Goal: Transaction & Acquisition: Purchase product/service

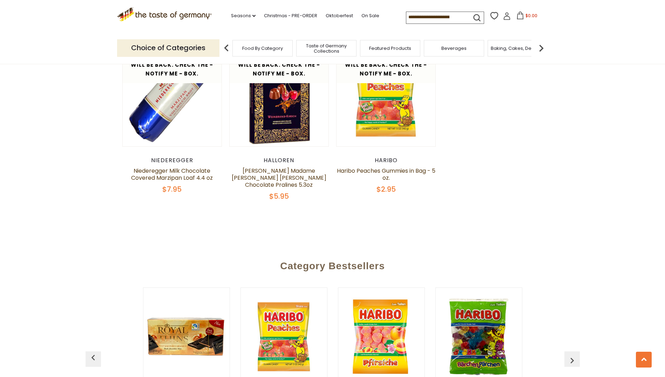
scroll to position [1262, 0]
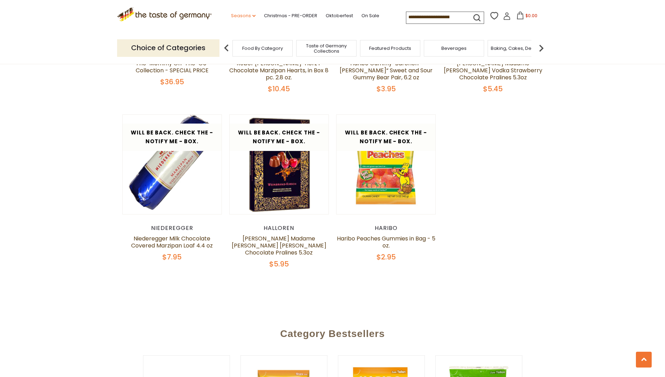
click at [252, 15] on icon "dropdown_arrow" at bounding box center [253, 16] width 3 height 2
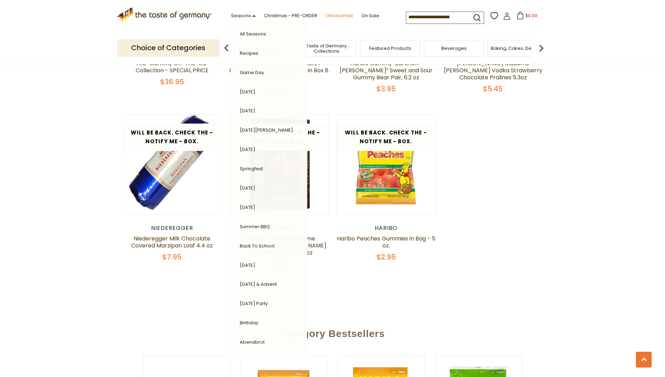
click at [337, 15] on link "Oktoberfest" at bounding box center [339, 16] width 27 height 8
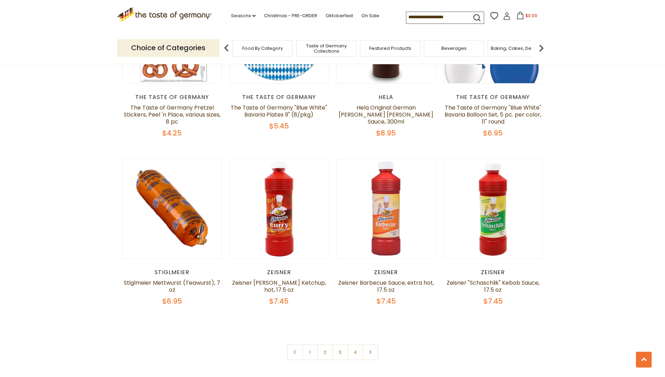
scroll to position [1578, 0]
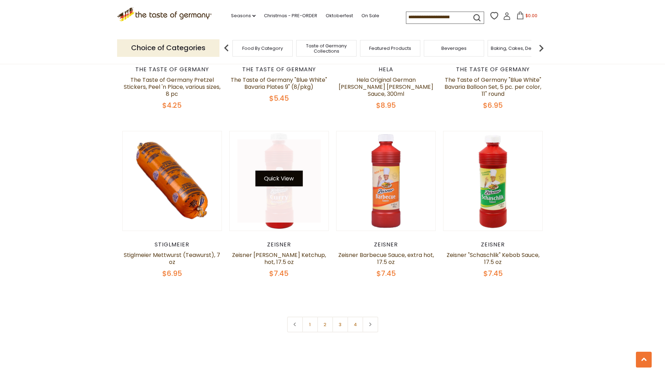
click at [273, 170] on button "Quick View" at bounding box center [278, 178] width 47 height 16
click at [282, 170] on button "Quick View" at bounding box center [278, 178] width 47 height 16
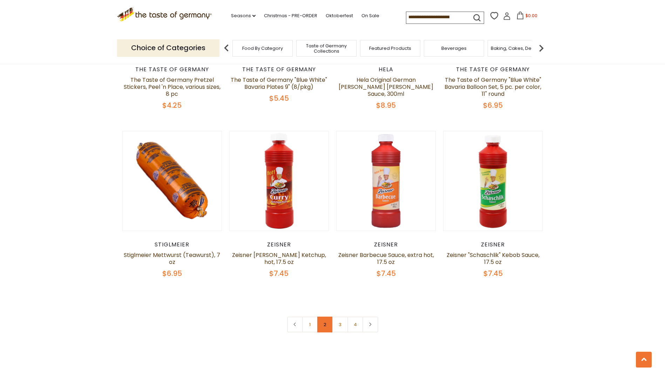
click at [325, 316] on link "2" at bounding box center [325, 324] width 16 height 16
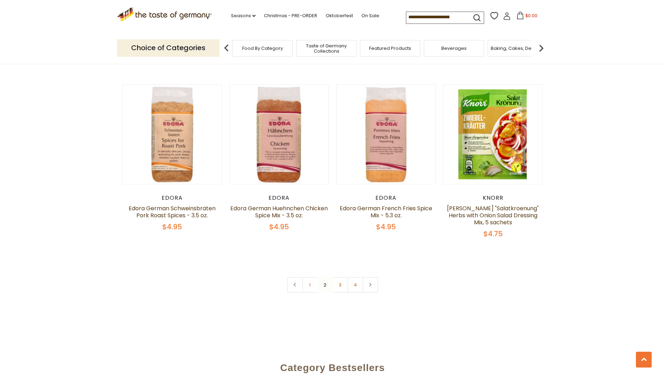
scroll to position [1643, 0]
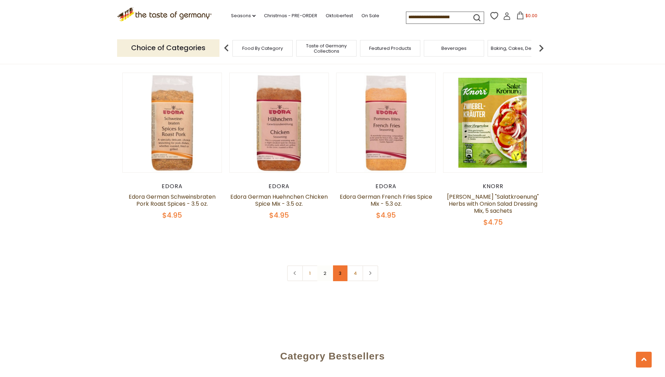
click at [339, 265] on link "3" at bounding box center [340, 273] width 16 height 16
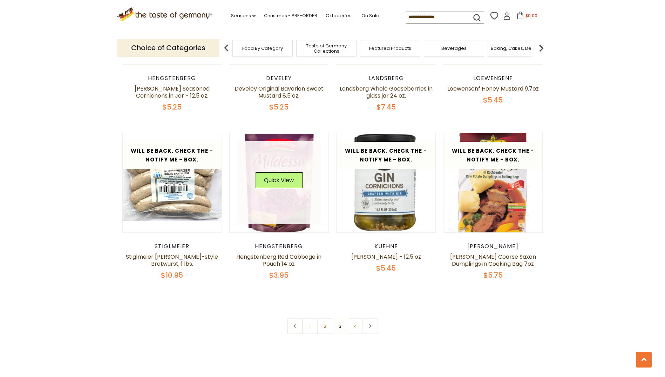
scroll to position [1538, 0]
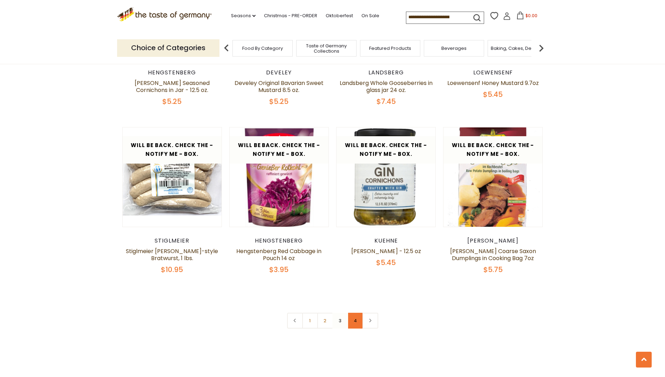
click at [356, 312] on link "4" at bounding box center [356, 320] width 16 height 16
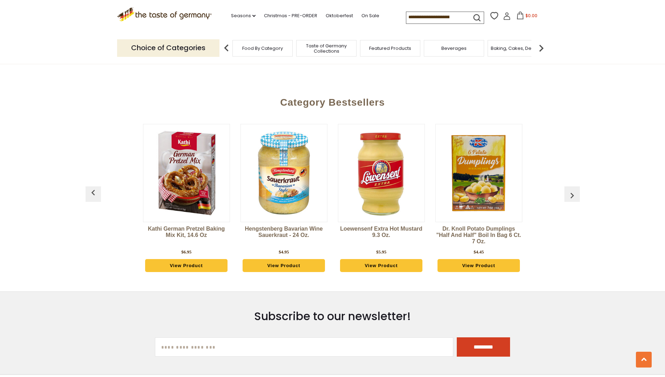
scroll to position [521, 0]
